Goal: Navigation & Orientation: Understand site structure

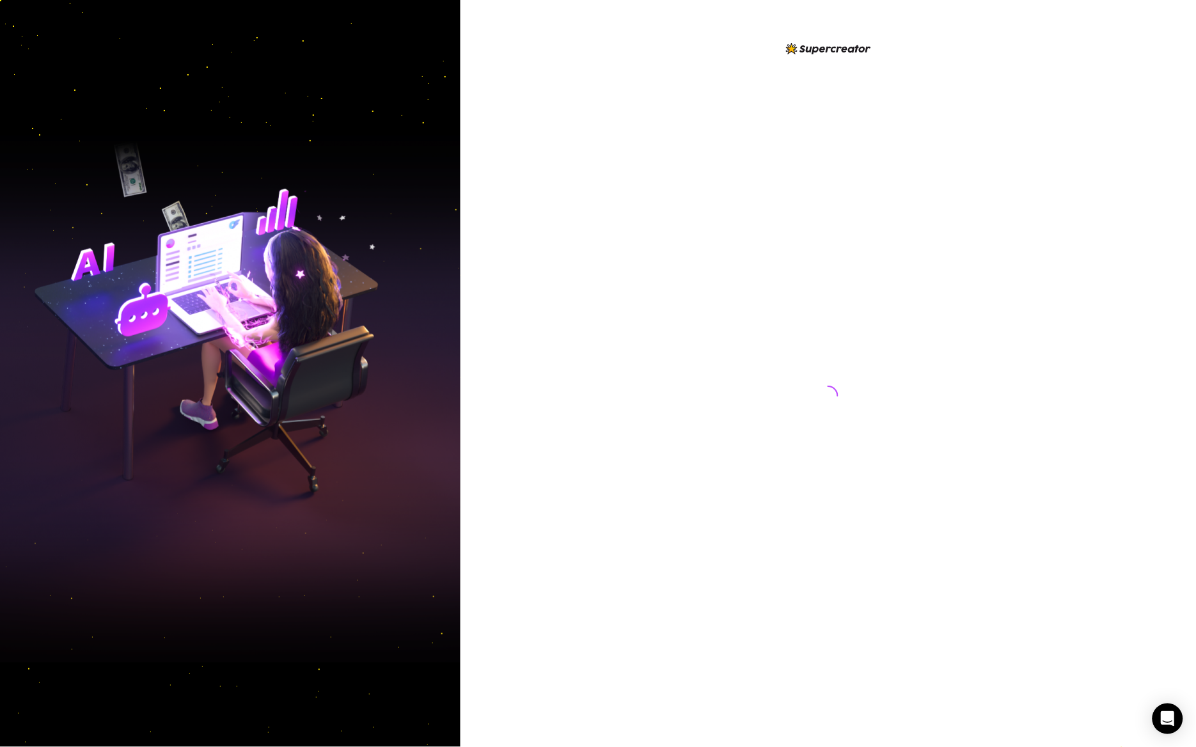
click at [685, 282] on div at bounding box center [827, 383] width 285 height 685
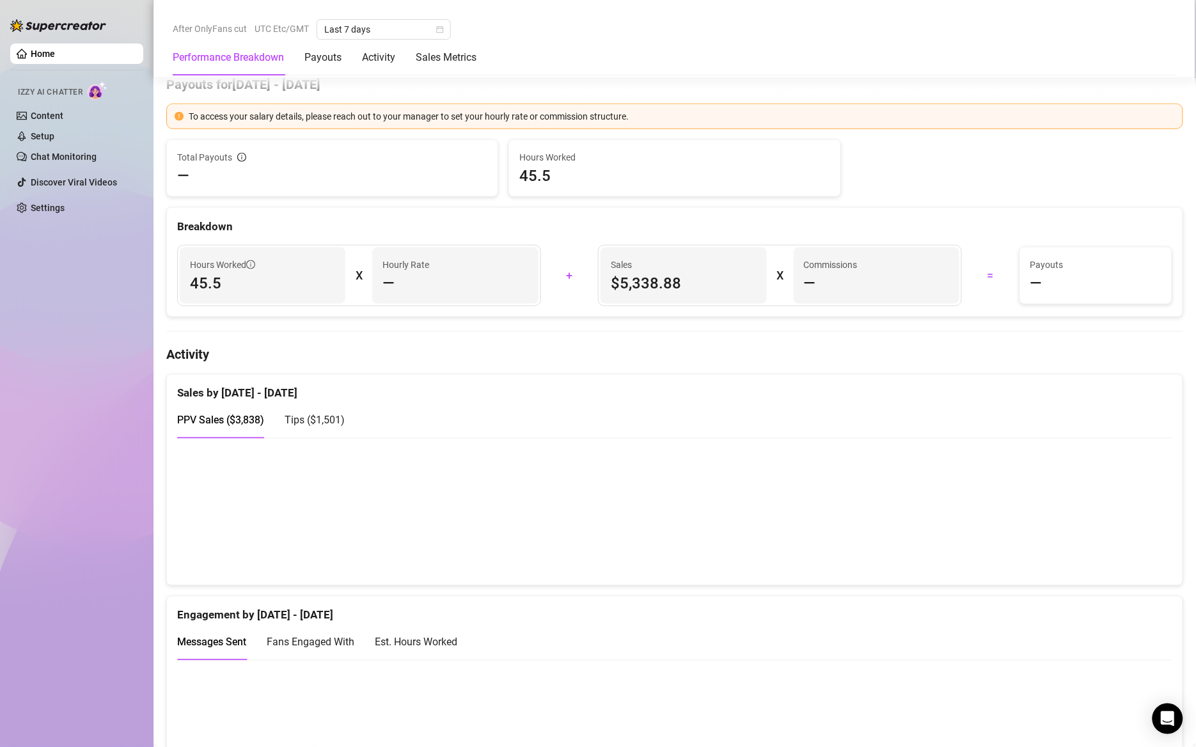
scroll to position [537, 0]
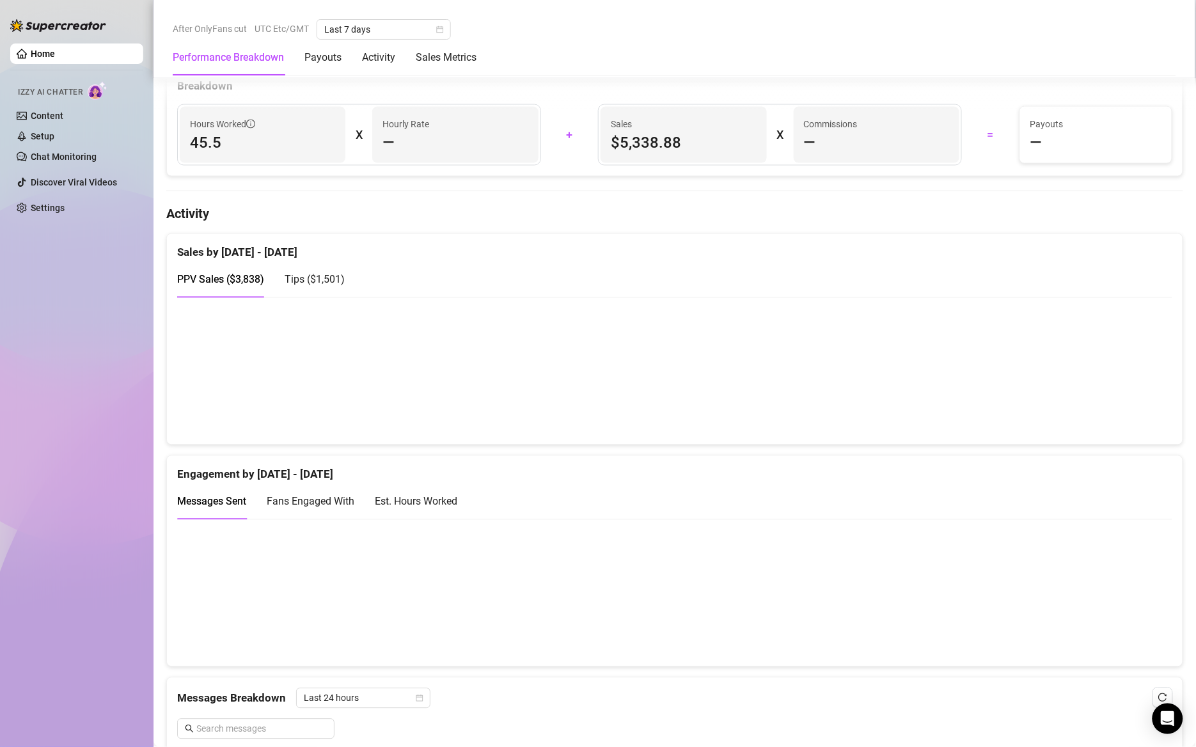
click at [309, 284] on span "Tips ( $1,501 )" at bounding box center [314, 280] width 60 height 12
click at [231, 277] on span "PPV Sales ( $3,838 )" at bounding box center [220, 280] width 87 height 12
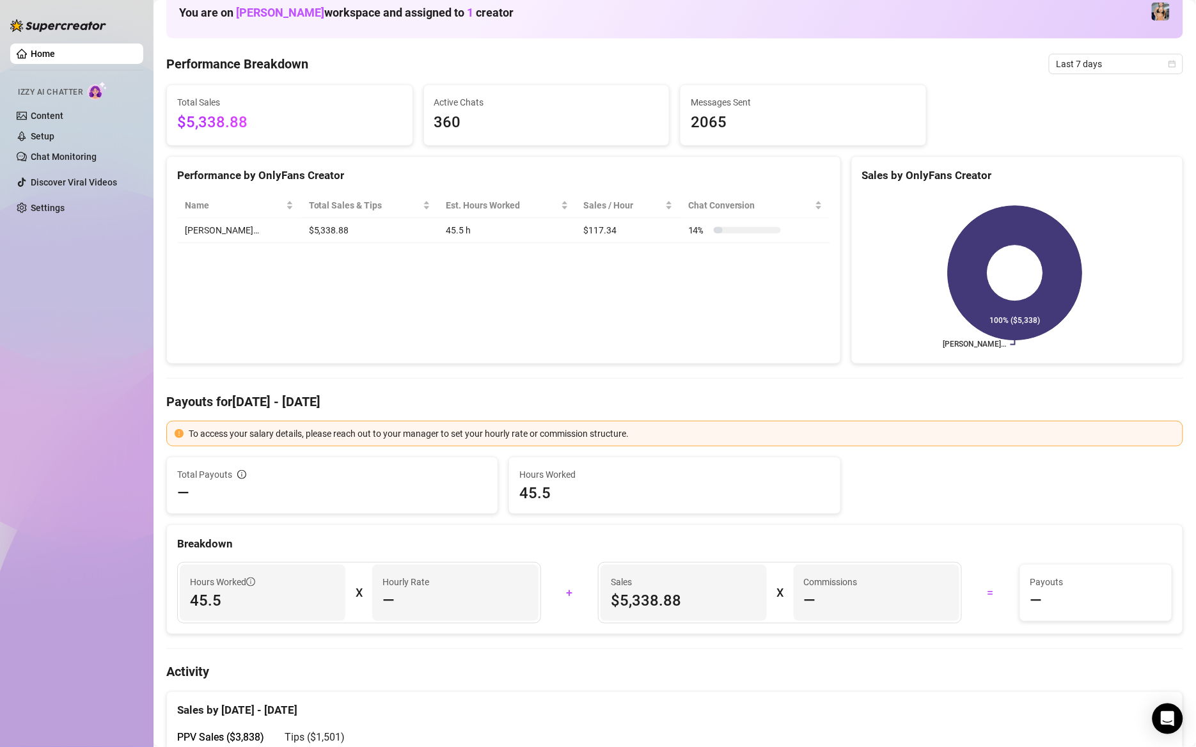
scroll to position [0, 0]
